Goal: Task Accomplishment & Management: Complete application form

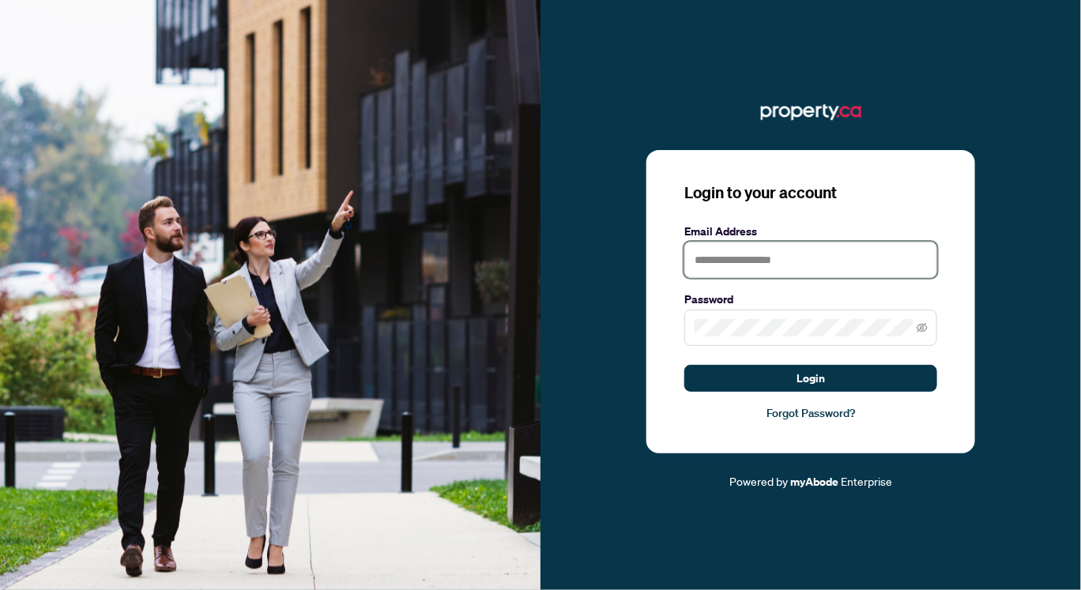
click at [699, 258] on input "text" at bounding box center [811, 260] width 253 height 36
type input "**********"
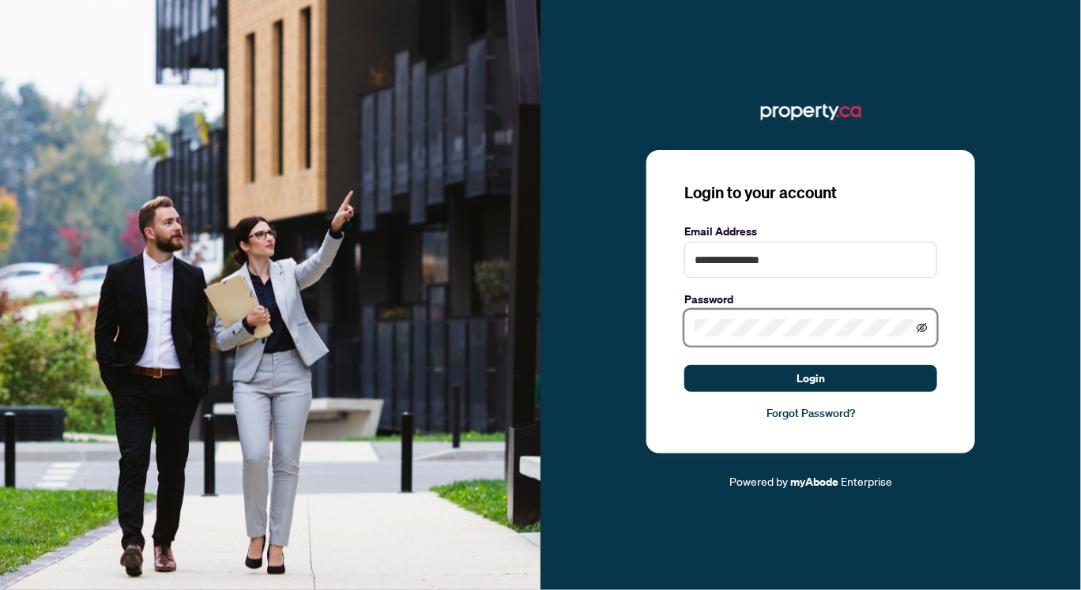
click at [922, 328] on icon "eye-invisible" at bounding box center [922, 327] width 11 height 9
click at [922, 328] on icon "eye" at bounding box center [922, 327] width 11 height 11
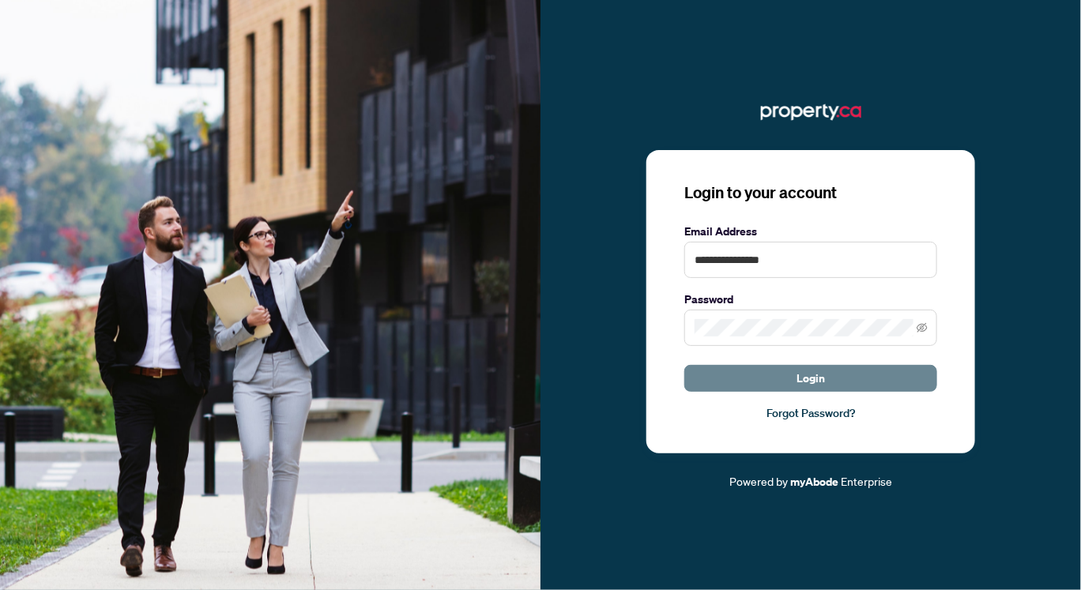
click at [866, 374] on button "Login" at bounding box center [811, 378] width 253 height 27
click at [892, 424] on div "**********" at bounding box center [811, 302] width 329 height 304
click at [740, 378] on button "Login" at bounding box center [811, 378] width 253 height 27
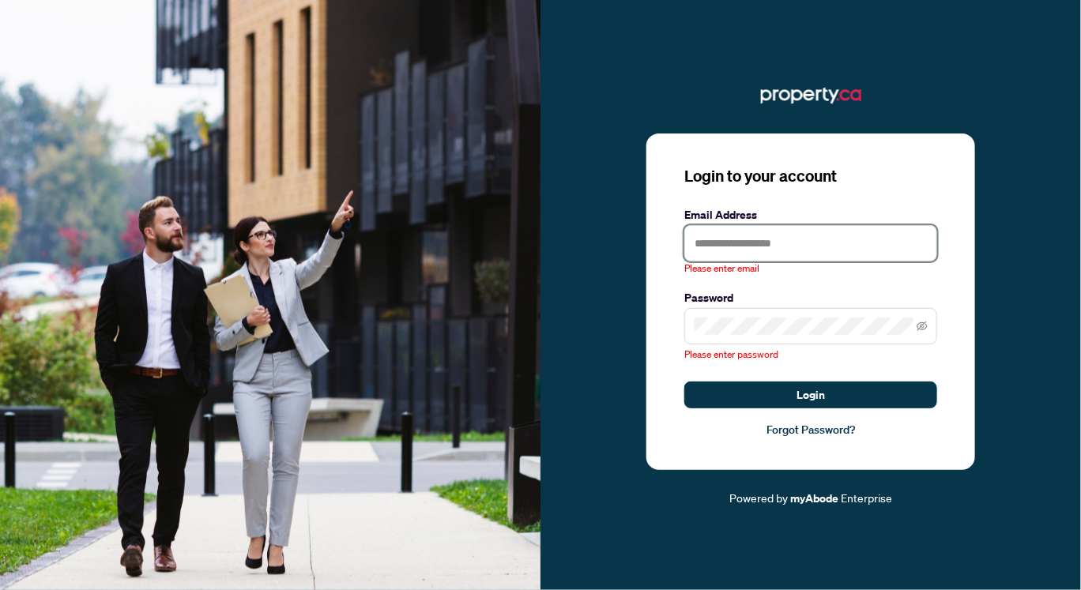
click at [711, 247] on input "text" at bounding box center [811, 243] width 253 height 36
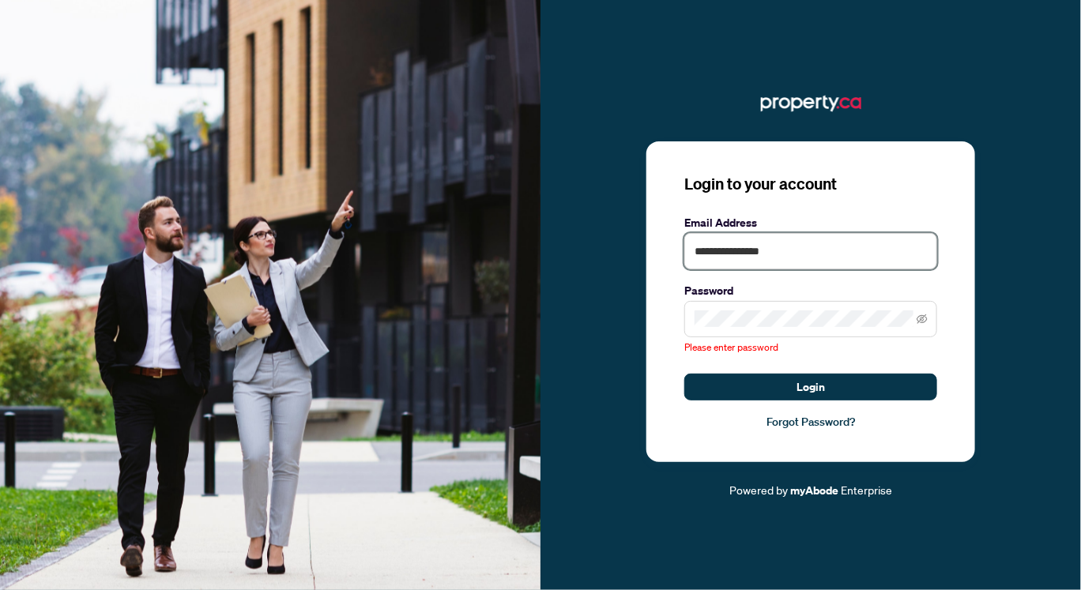
type input "**********"
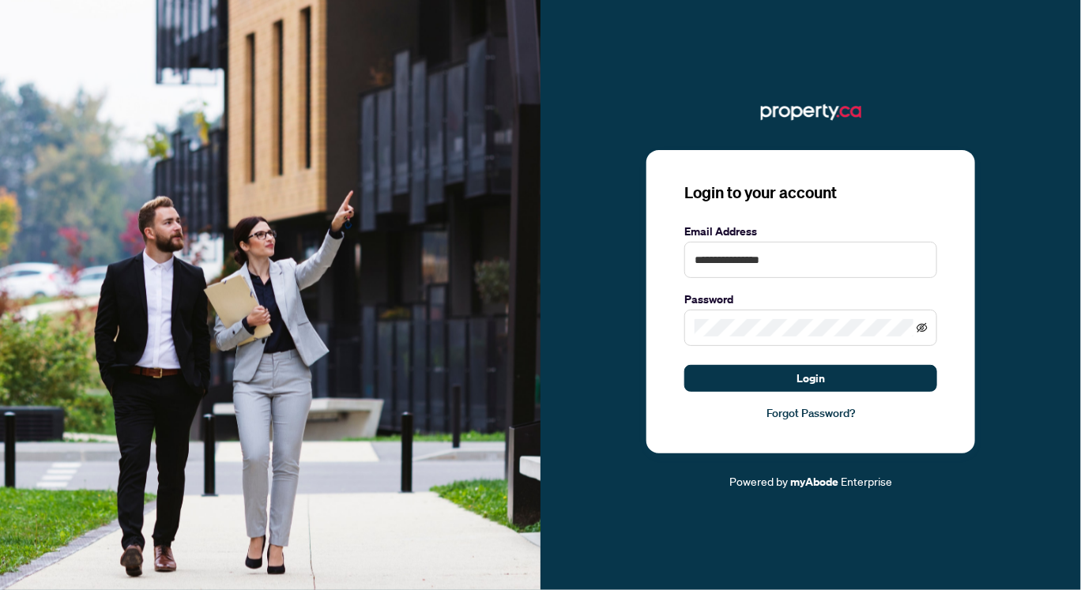
click at [920, 328] on icon "eye-invisible" at bounding box center [922, 327] width 11 height 9
click at [922, 332] on icon "eye" at bounding box center [922, 327] width 11 height 11
click at [882, 375] on button "Login" at bounding box center [811, 378] width 253 height 27
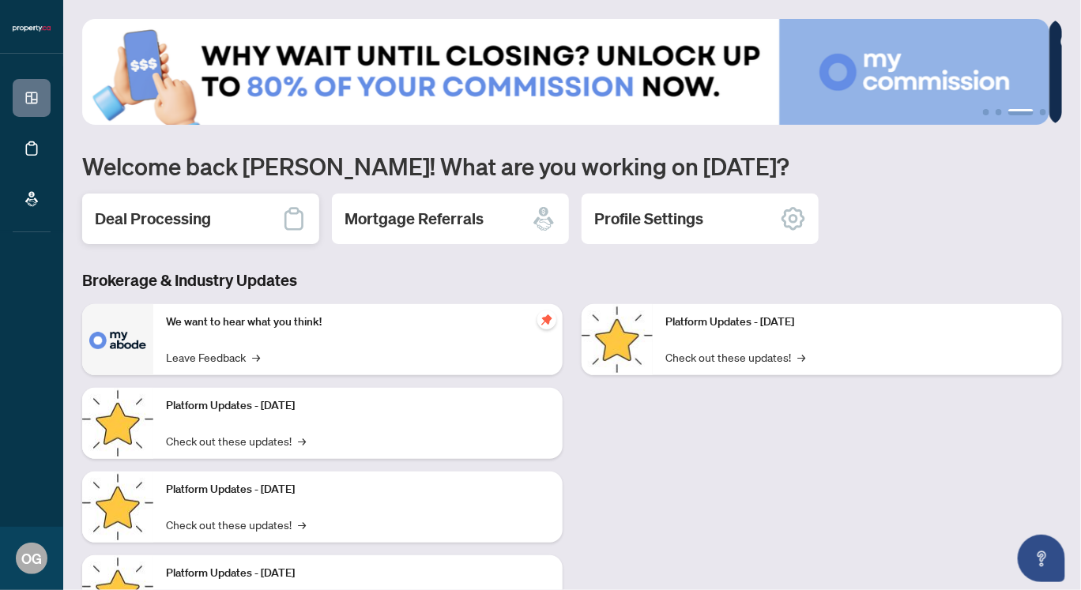
click at [263, 224] on div "Deal Processing" at bounding box center [200, 219] width 237 height 51
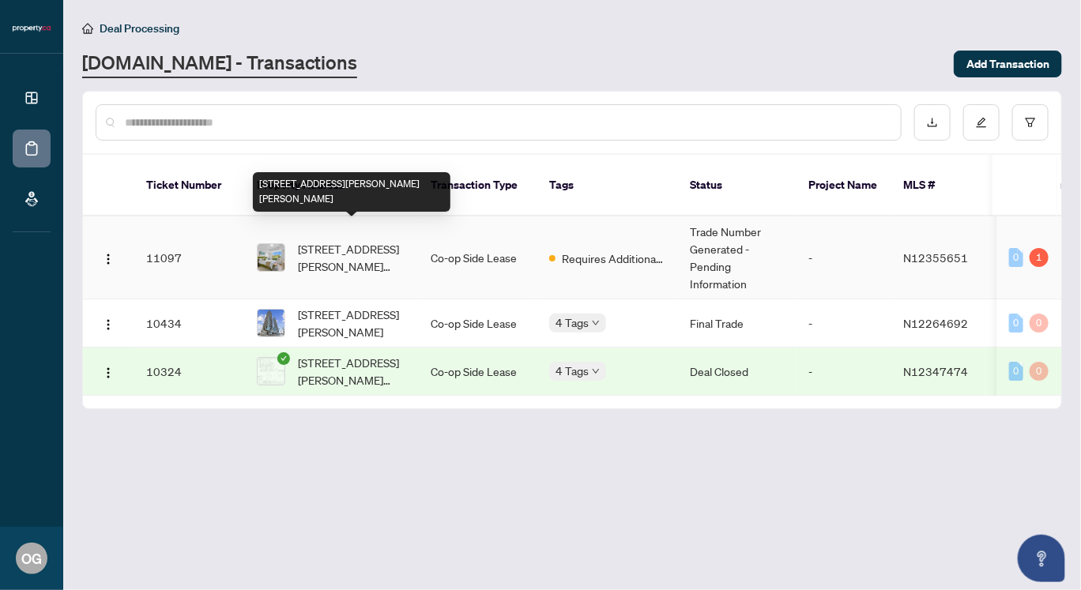
click at [353, 240] on span "[STREET_ADDRESS][PERSON_NAME][PERSON_NAME]" at bounding box center [351, 257] width 107 height 35
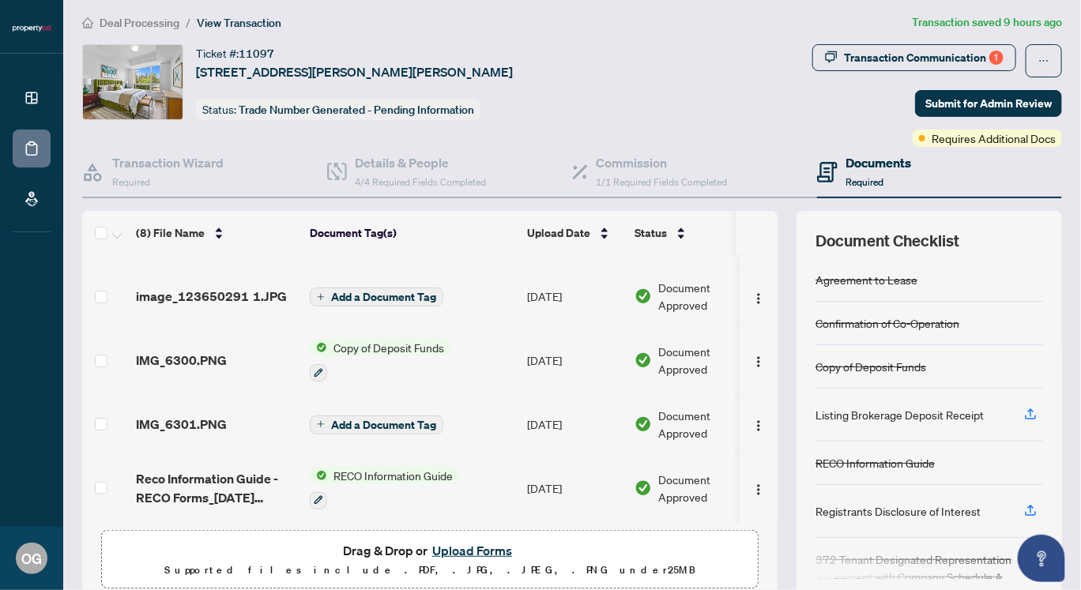
scroll to position [5, 0]
click at [898, 55] on div "Transaction Communication 1" at bounding box center [924, 58] width 160 height 25
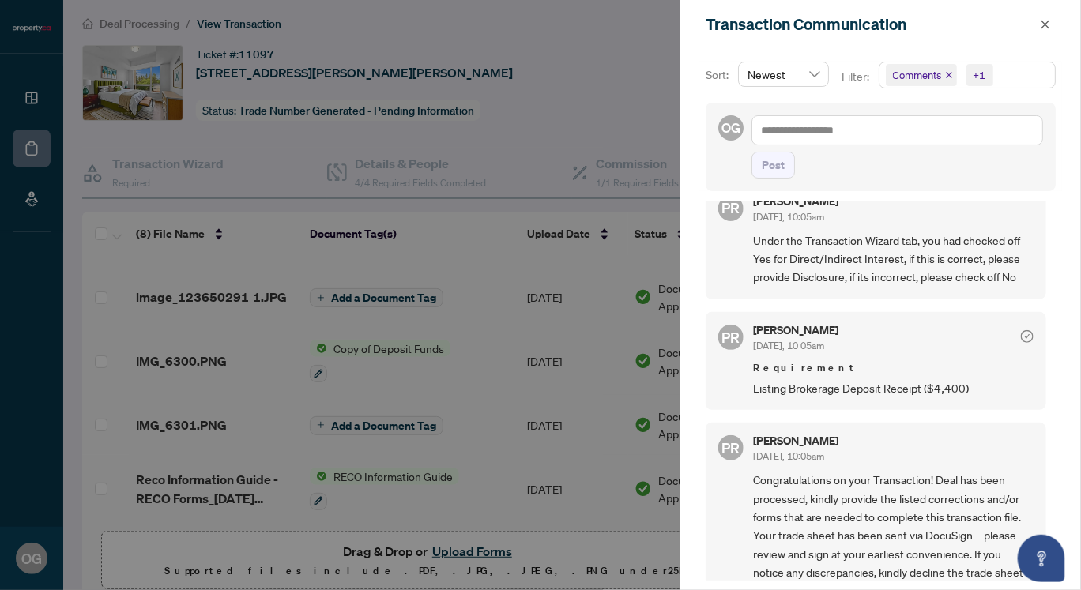
scroll to position [0, 0]
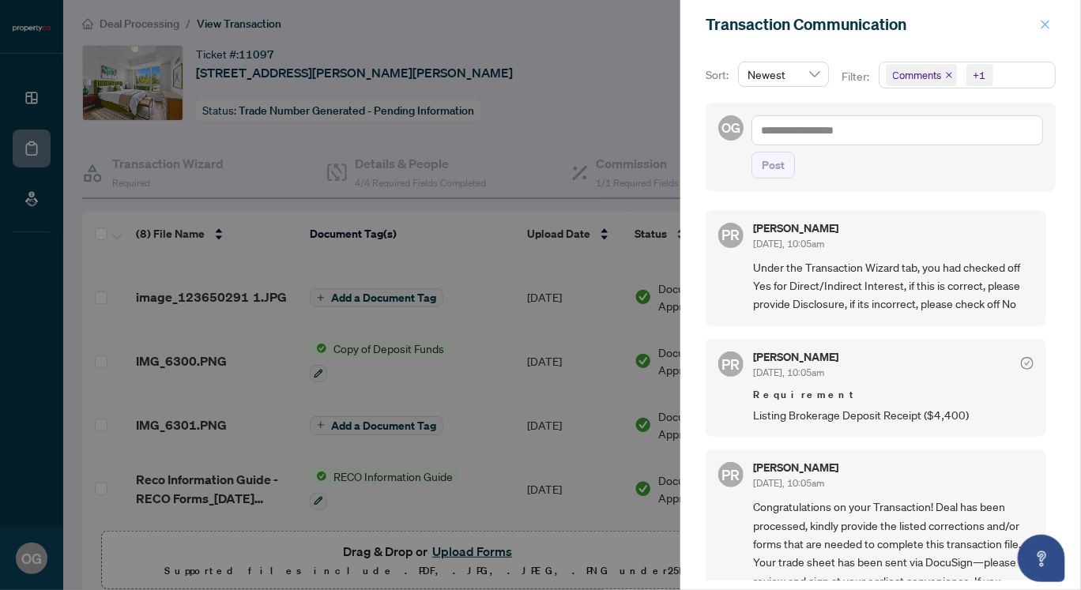
click at [1044, 23] on icon "close" at bounding box center [1046, 24] width 9 height 9
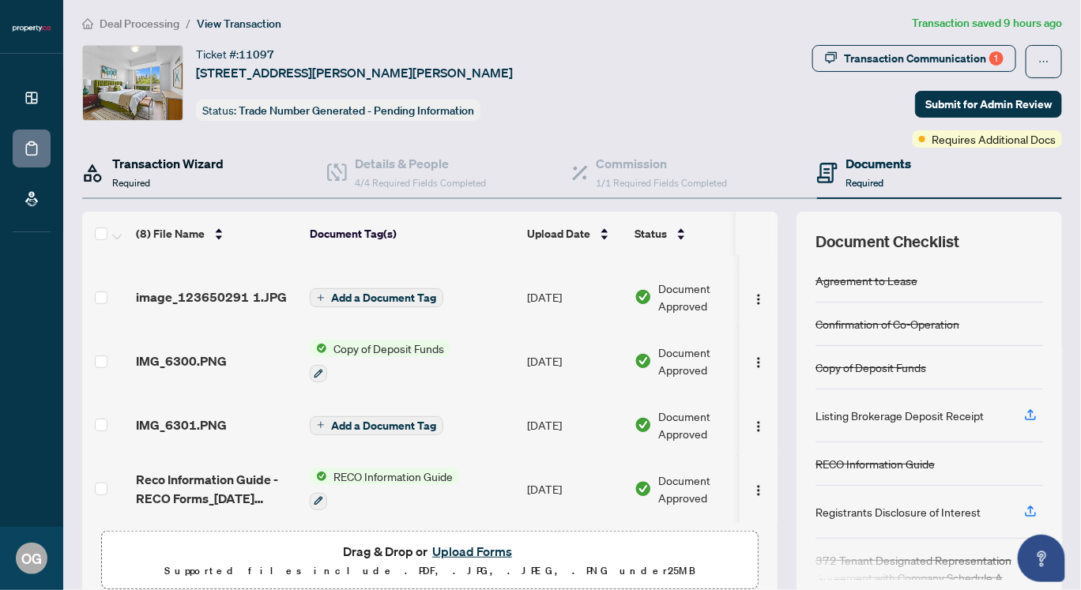
click at [173, 160] on h4 "Transaction Wizard" at bounding box center [167, 163] width 111 height 19
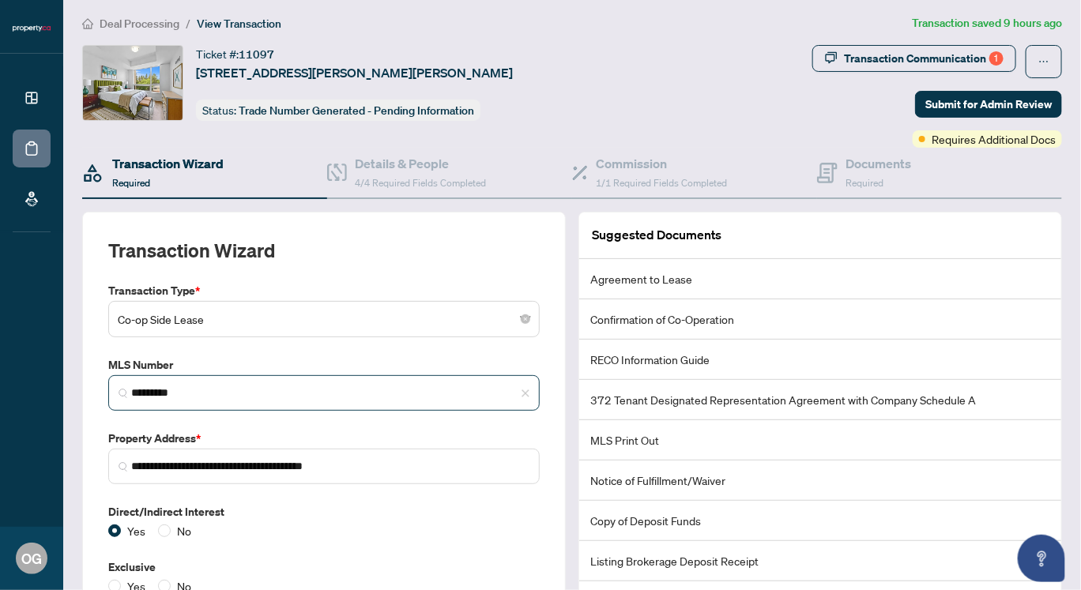
scroll to position [89, 0]
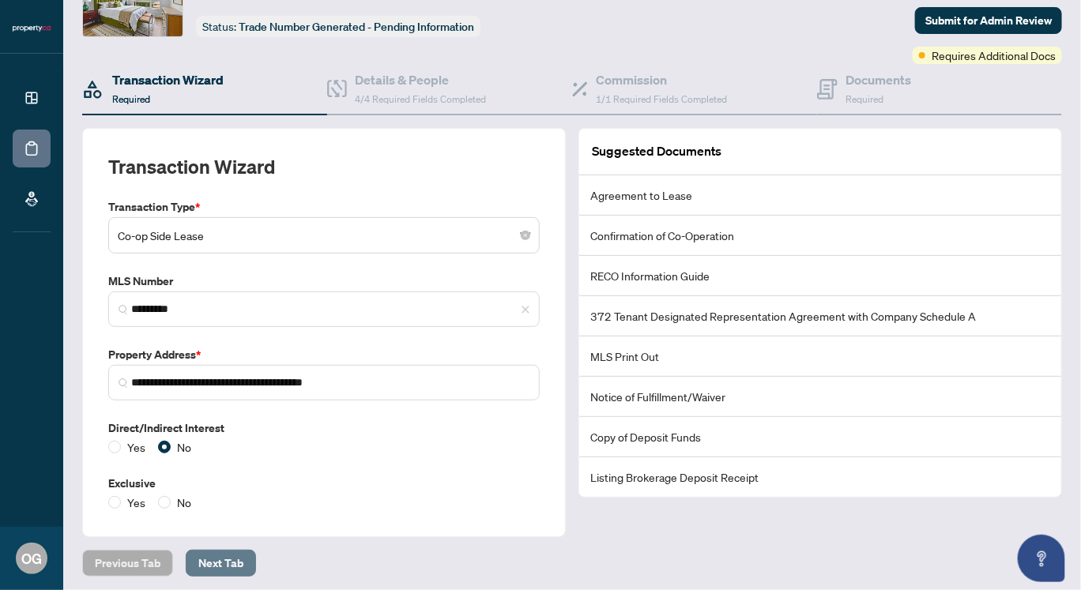
click at [224, 561] on span "Next Tab" at bounding box center [220, 563] width 45 height 25
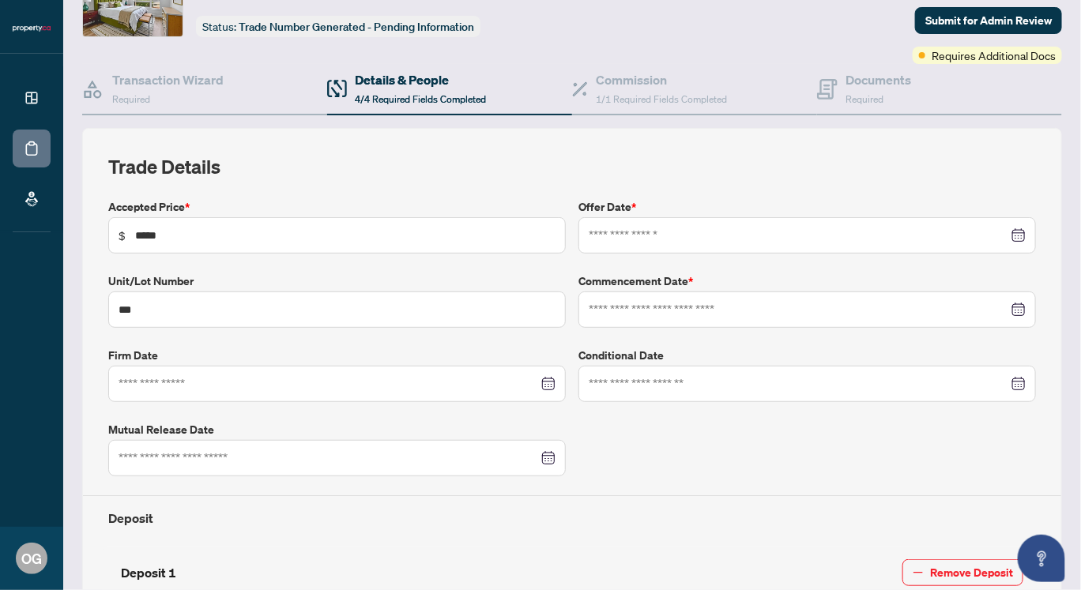
type input "**********"
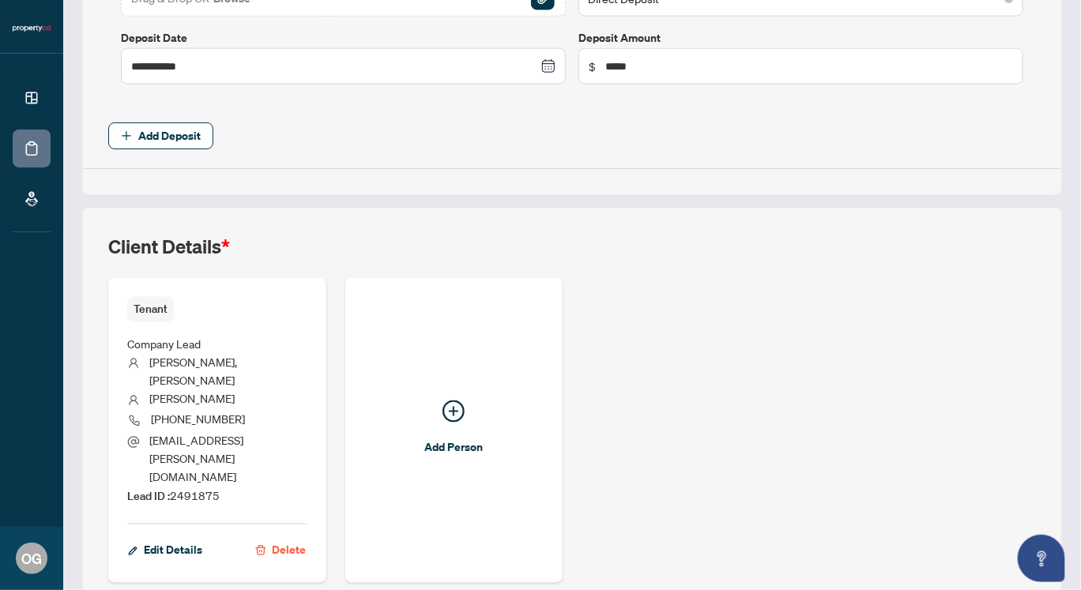
scroll to position [741, 0]
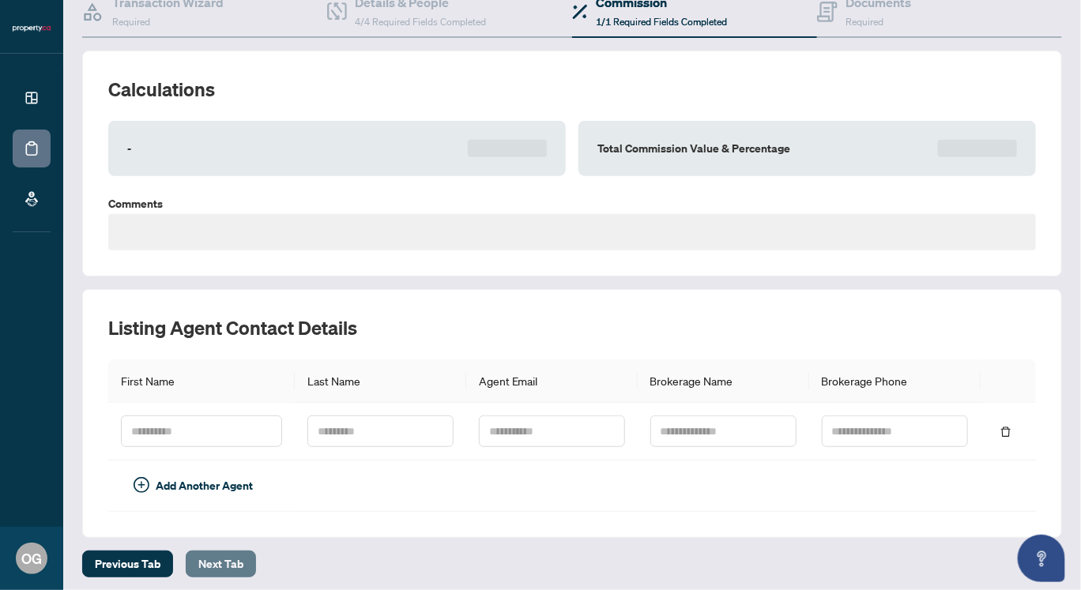
type textarea "**********"
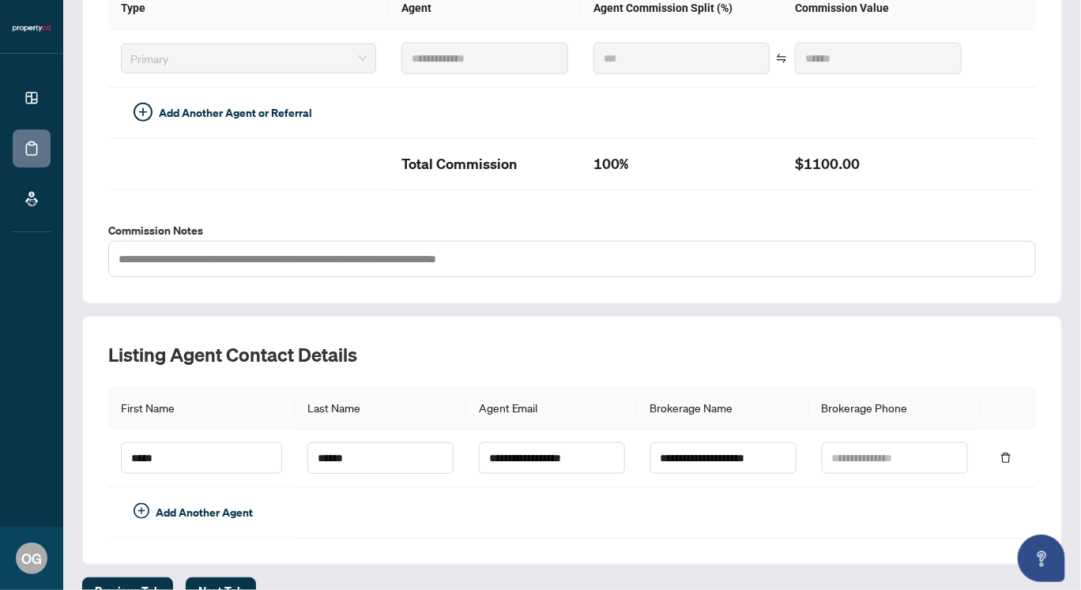
scroll to position [443, 0]
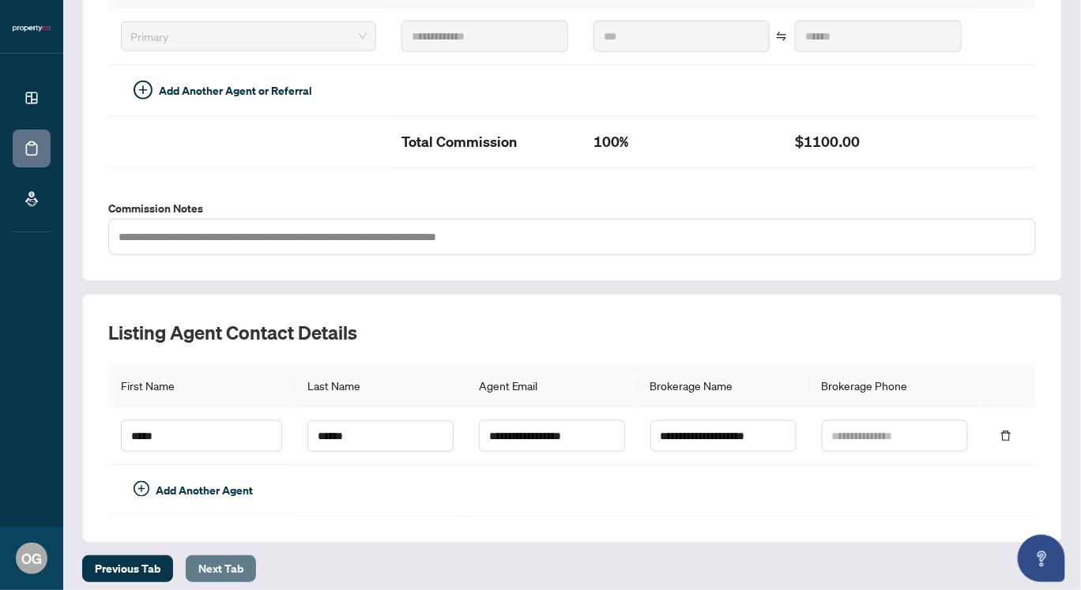
click at [226, 556] on span "Next Tab" at bounding box center [220, 568] width 45 height 25
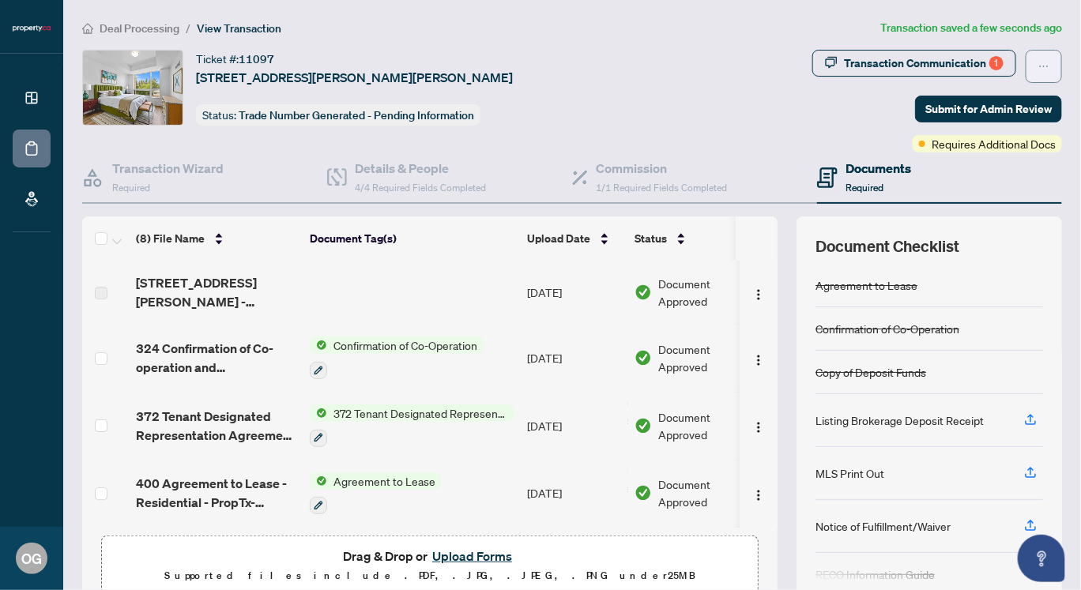
click at [1039, 62] on icon "ellipsis" at bounding box center [1044, 66] width 11 height 11
click at [861, 115] on div "Transaction Communication 1 Submit for Admin Review Requires Additional Docs" at bounding box center [938, 101] width 250 height 103
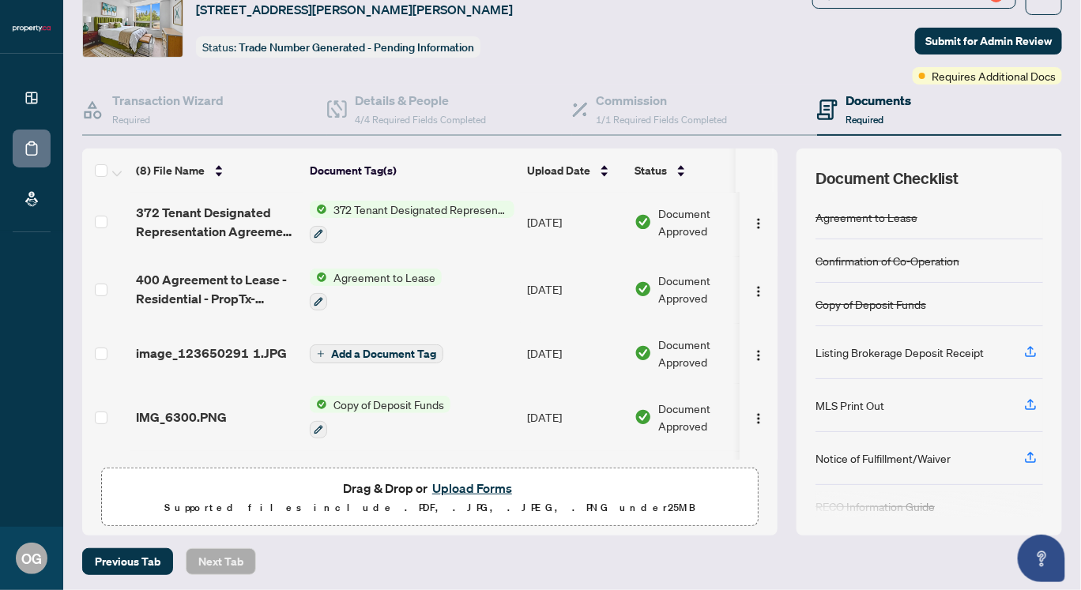
click at [391, 490] on span "Drag & Drop or Upload Forms" at bounding box center [430, 488] width 174 height 21
click at [450, 486] on button "Upload Forms" at bounding box center [472, 488] width 89 height 21
click at [464, 485] on button "Upload Forms" at bounding box center [472, 488] width 89 height 21
click at [752, 350] on img "button" at bounding box center [758, 355] width 13 height 13
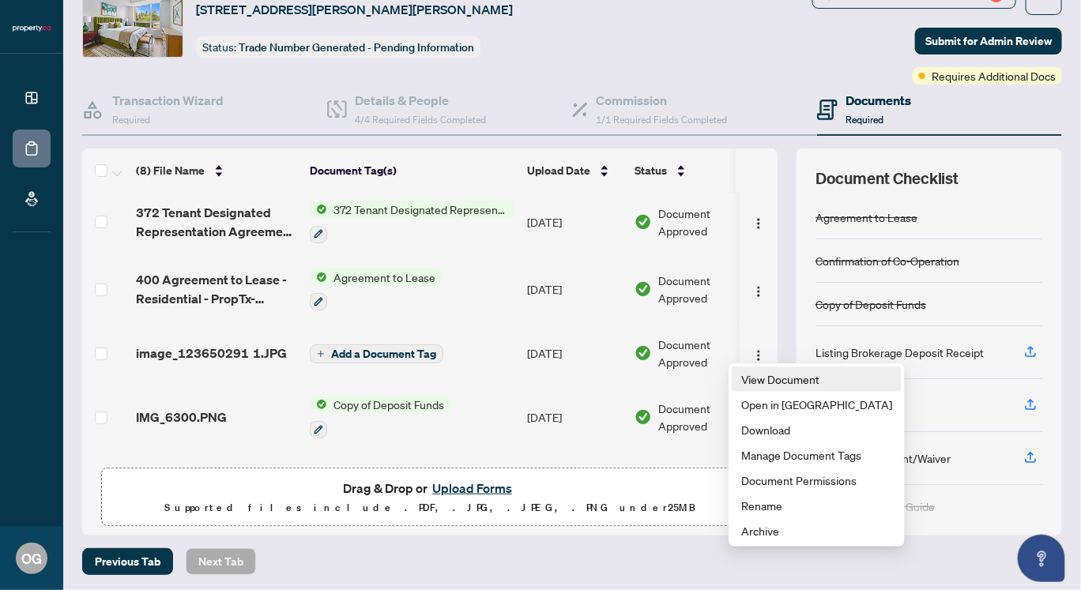
click at [744, 379] on span "View Document" at bounding box center [816, 379] width 151 height 17
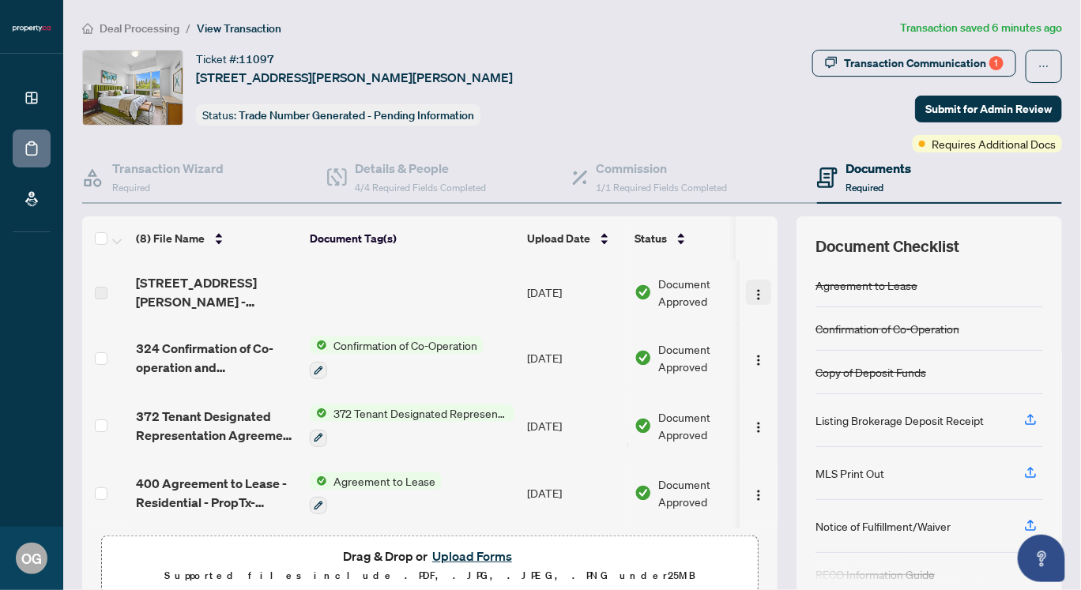
click at [752, 289] on img "button" at bounding box center [758, 295] width 13 height 13
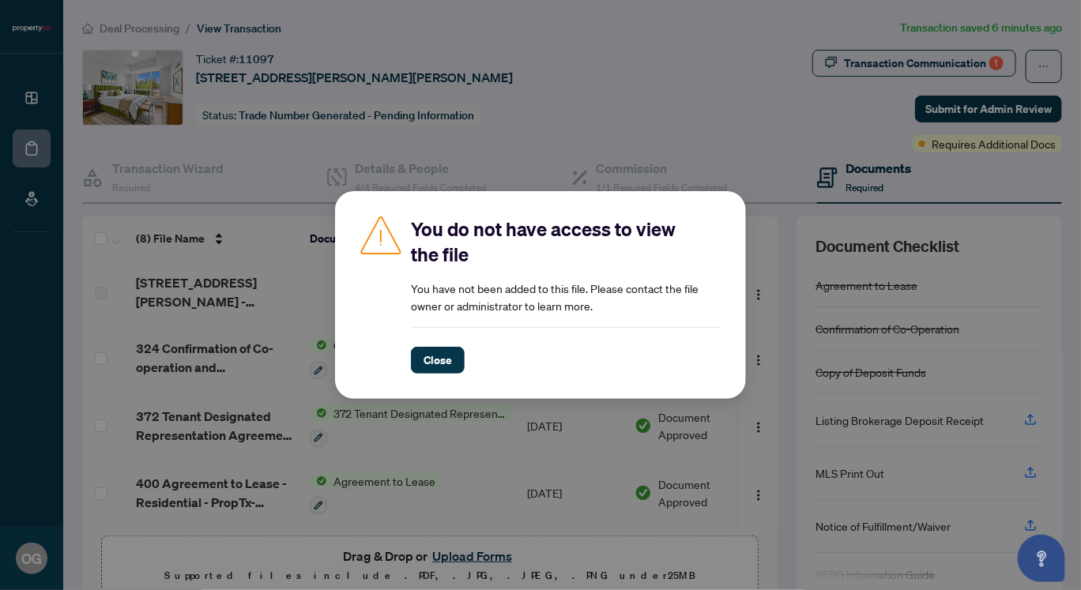
click at [724, 145] on div "You do not have access to view the file You have not been added to this file. P…" at bounding box center [540, 295] width 1081 height 590
click at [420, 368] on button "Close" at bounding box center [438, 360] width 54 height 27
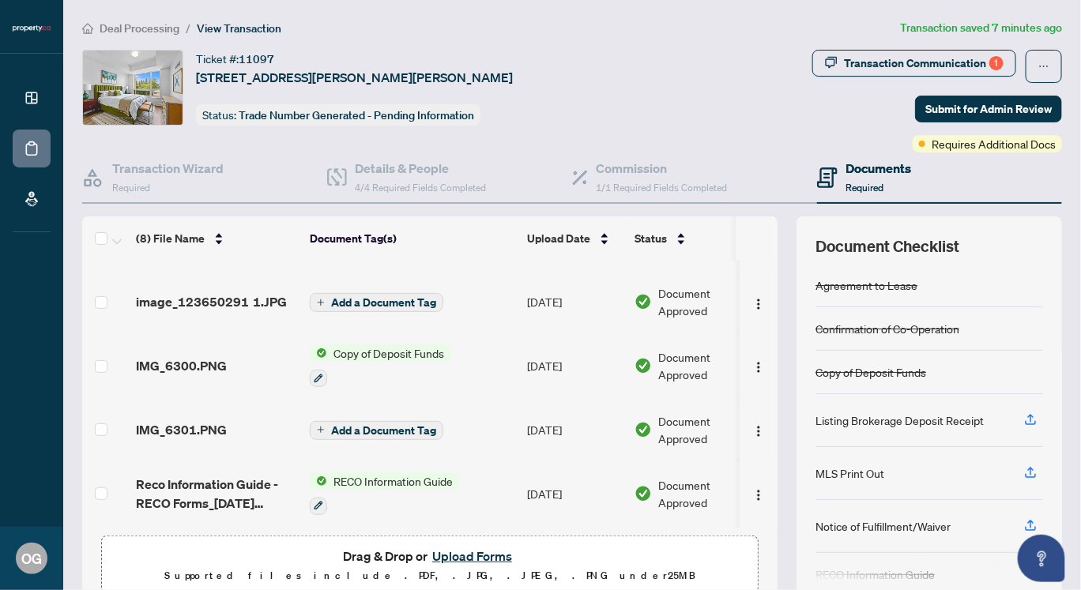
scroll to position [68, 0]
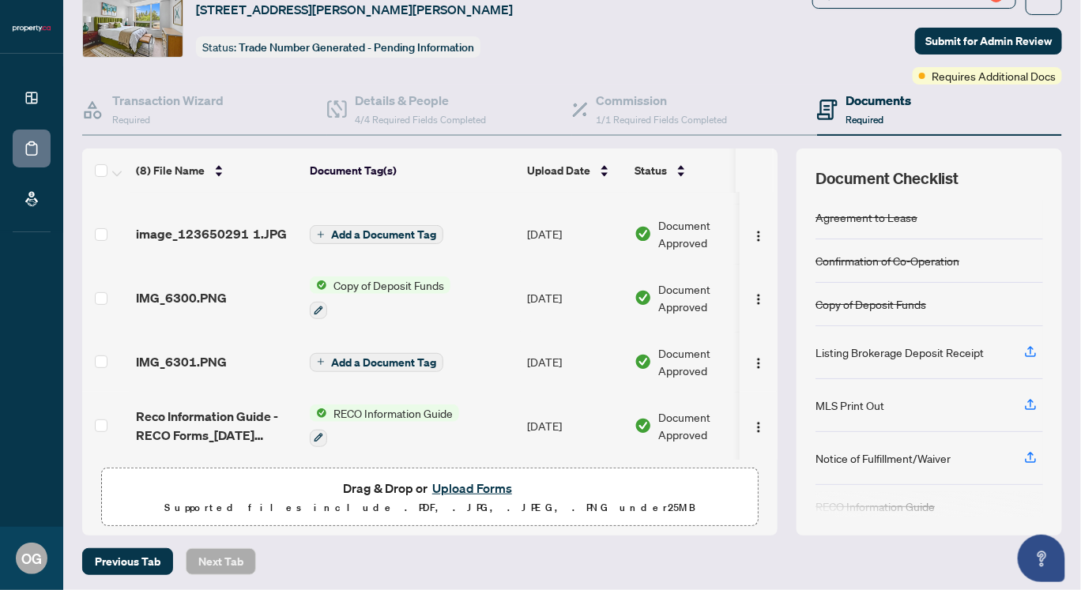
click at [453, 481] on button "Upload Forms" at bounding box center [472, 488] width 89 height 21
click at [443, 481] on button "Upload Forms" at bounding box center [472, 488] width 89 height 21
click at [454, 488] on button "Upload Forms" at bounding box center [472, 488] width 89 height 21
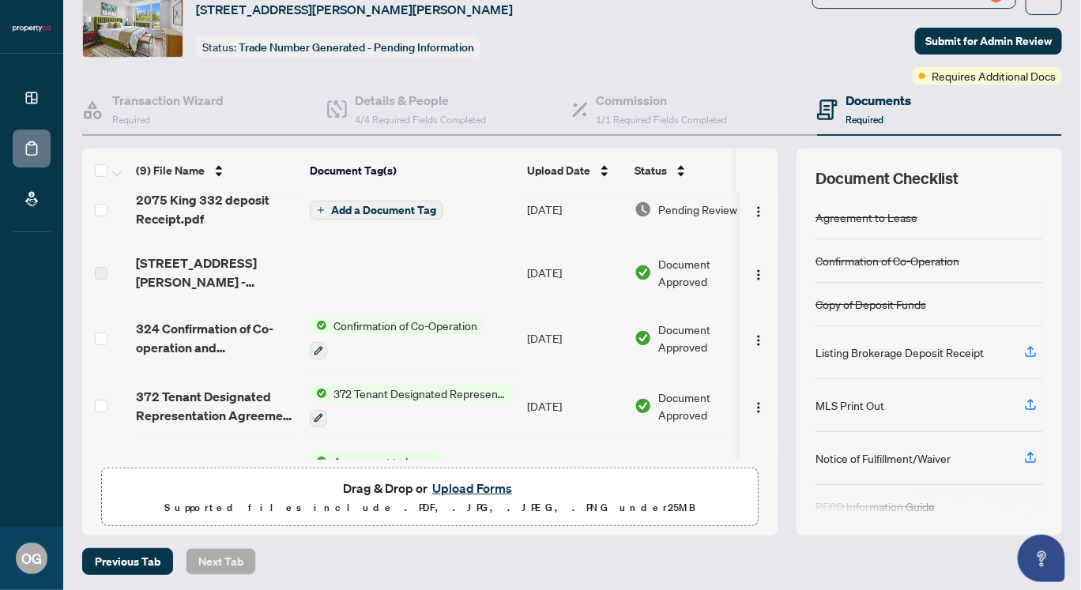
scroll to position [0, 0]
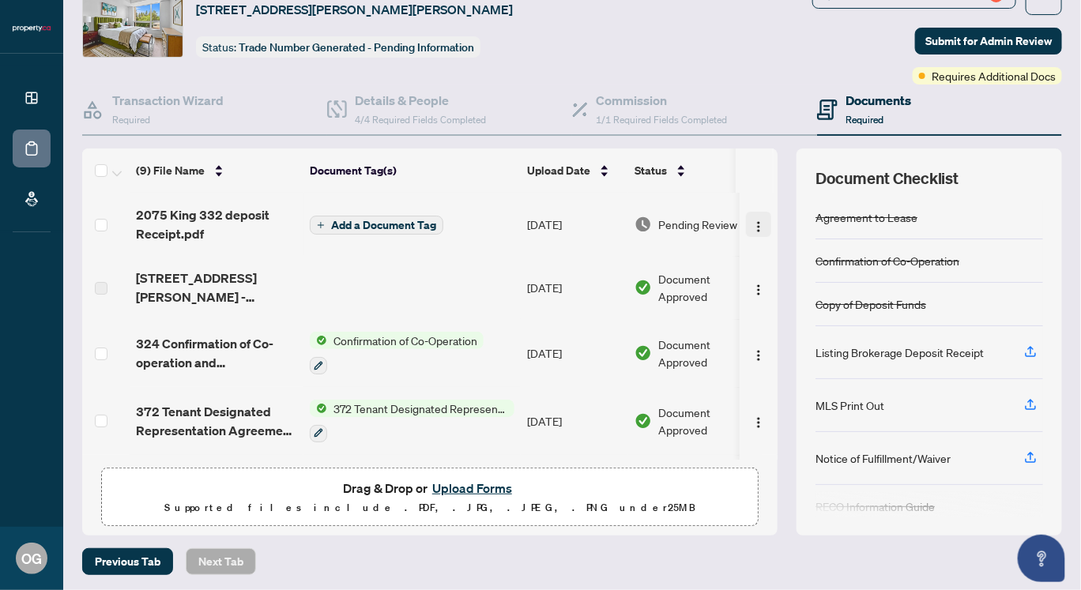
click at [752, 224] on img "button" at bounding box center [758, 227] width 13 height 13
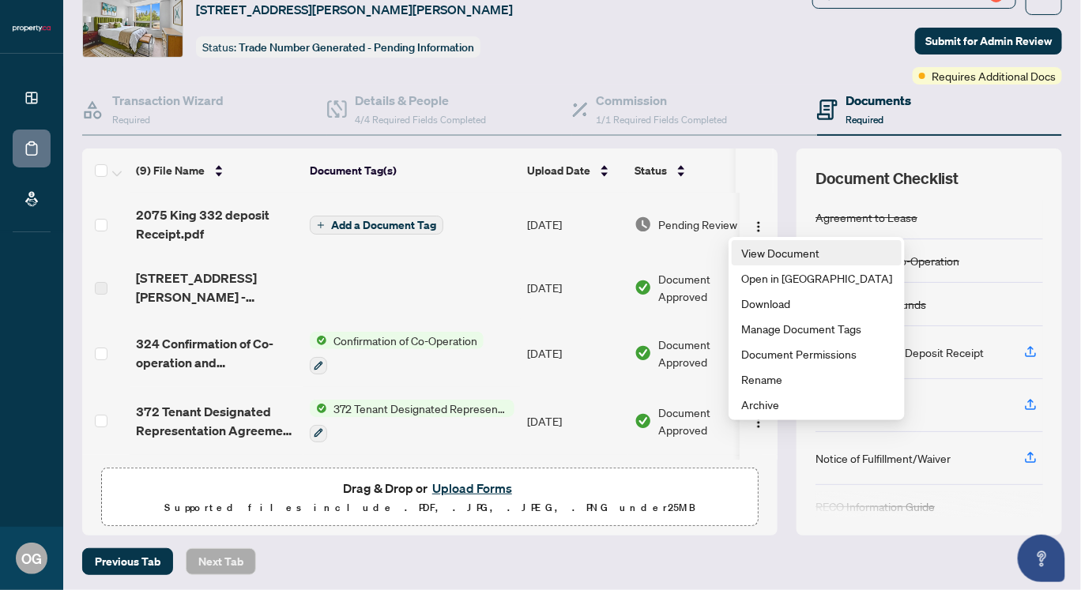
click at [746, 247] on span "View Document" at bounding box center [816, 252] width 151 height 17
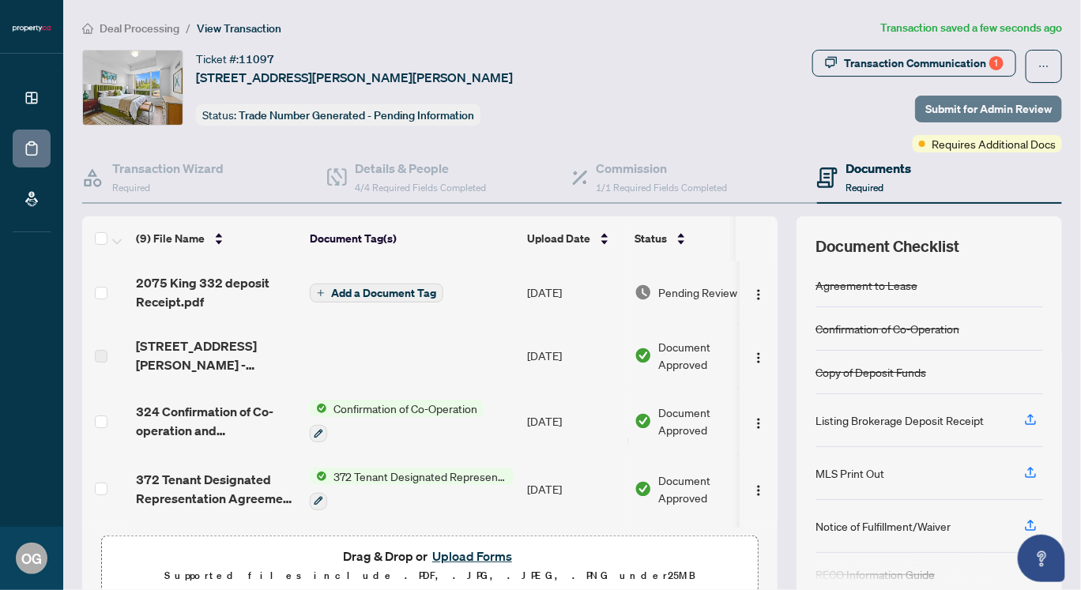
click at [956, 105] on span "Submit for Admin Review" at bounding box center [989, 108] width 126 height 25
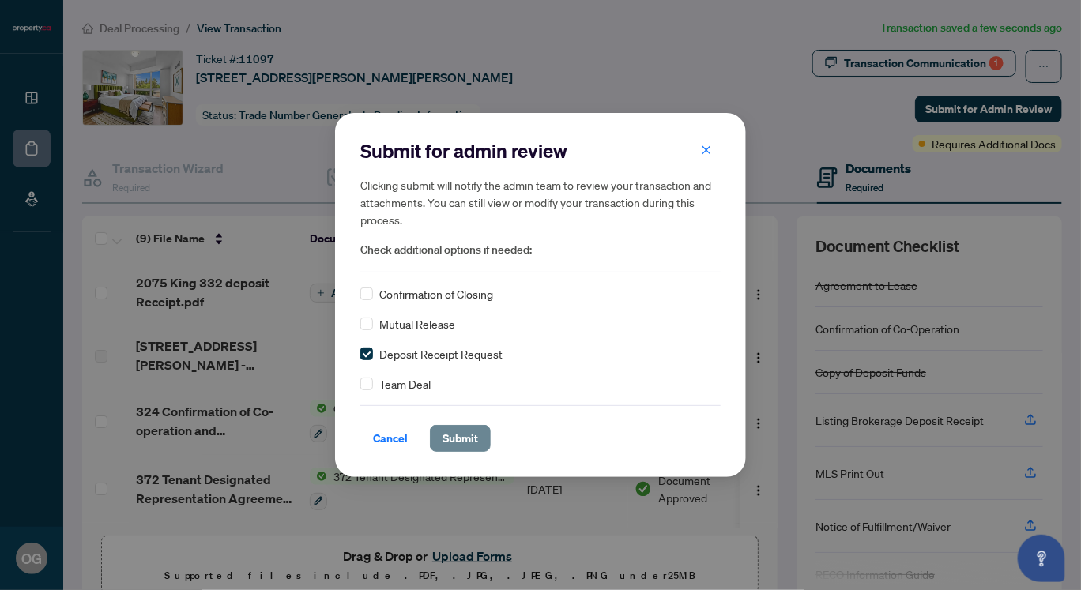
click at [461, 441] on span "Submit" at bounding box center [461, 438] width 36 height 25
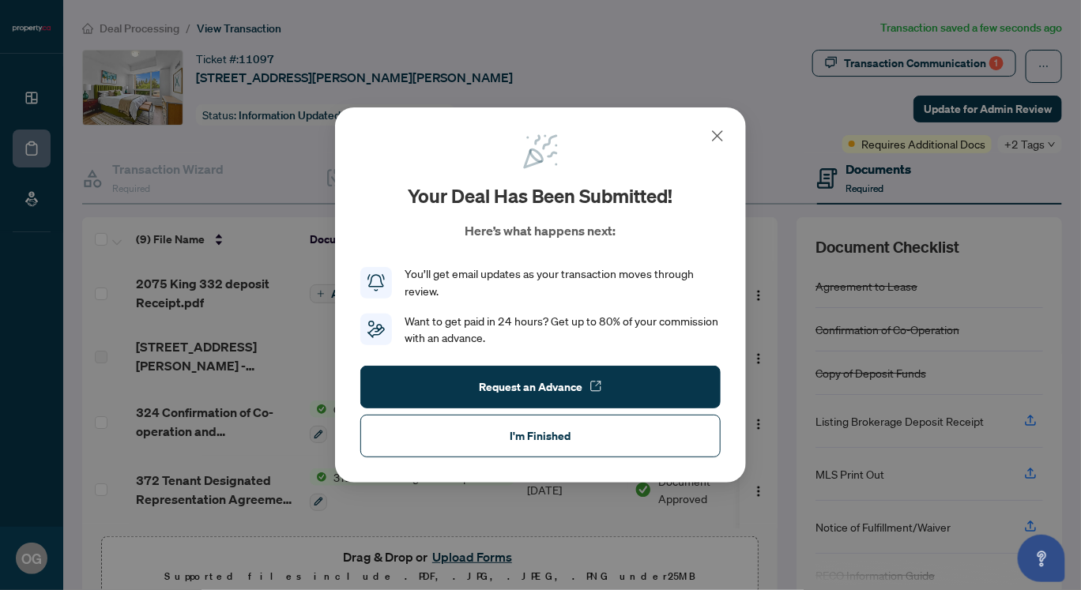
click at [461, 441] on button "I'm Finished" at bounding box center [540, 436] width 360 height 43
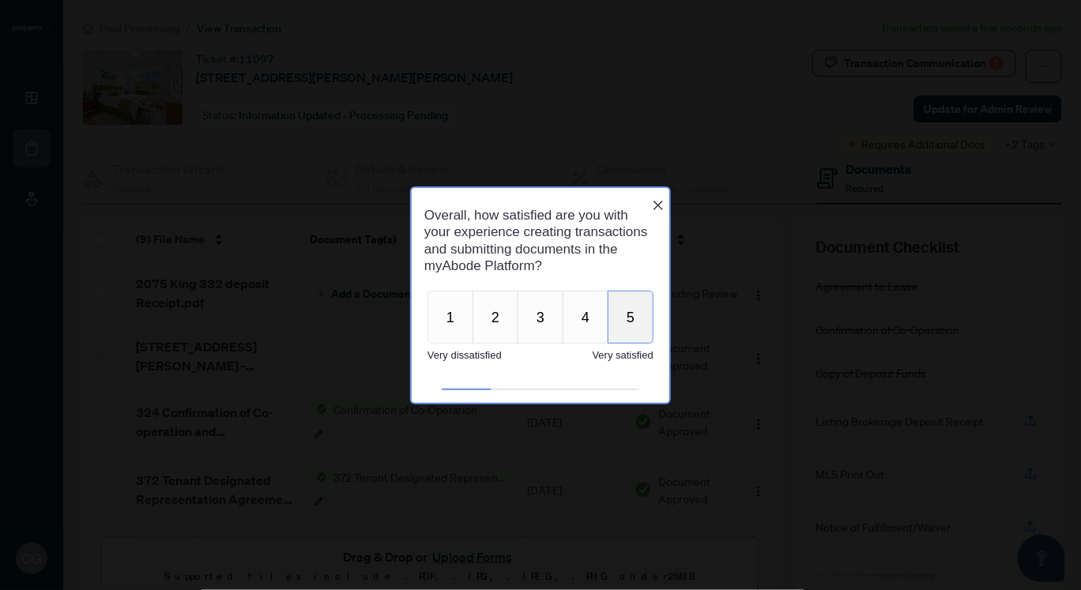
click at [625, 318] on button "5" at bounding box center [630, 317] width 46 height 53
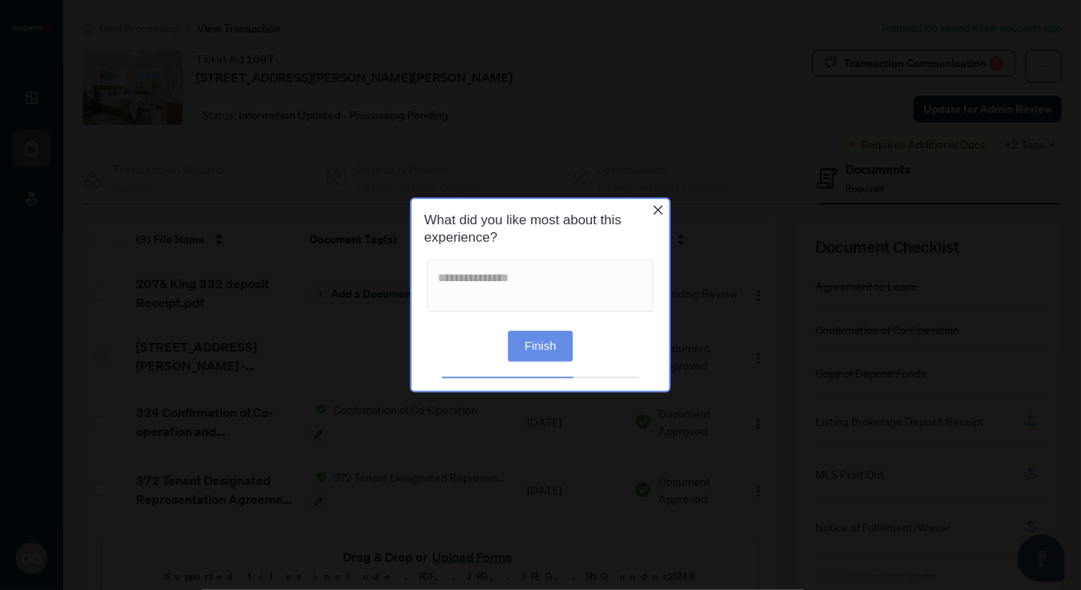
click at [661, 206] on icon "Close button" at bounding box center [657, 210] width 13 height 13
